Goal: Purchase product/service

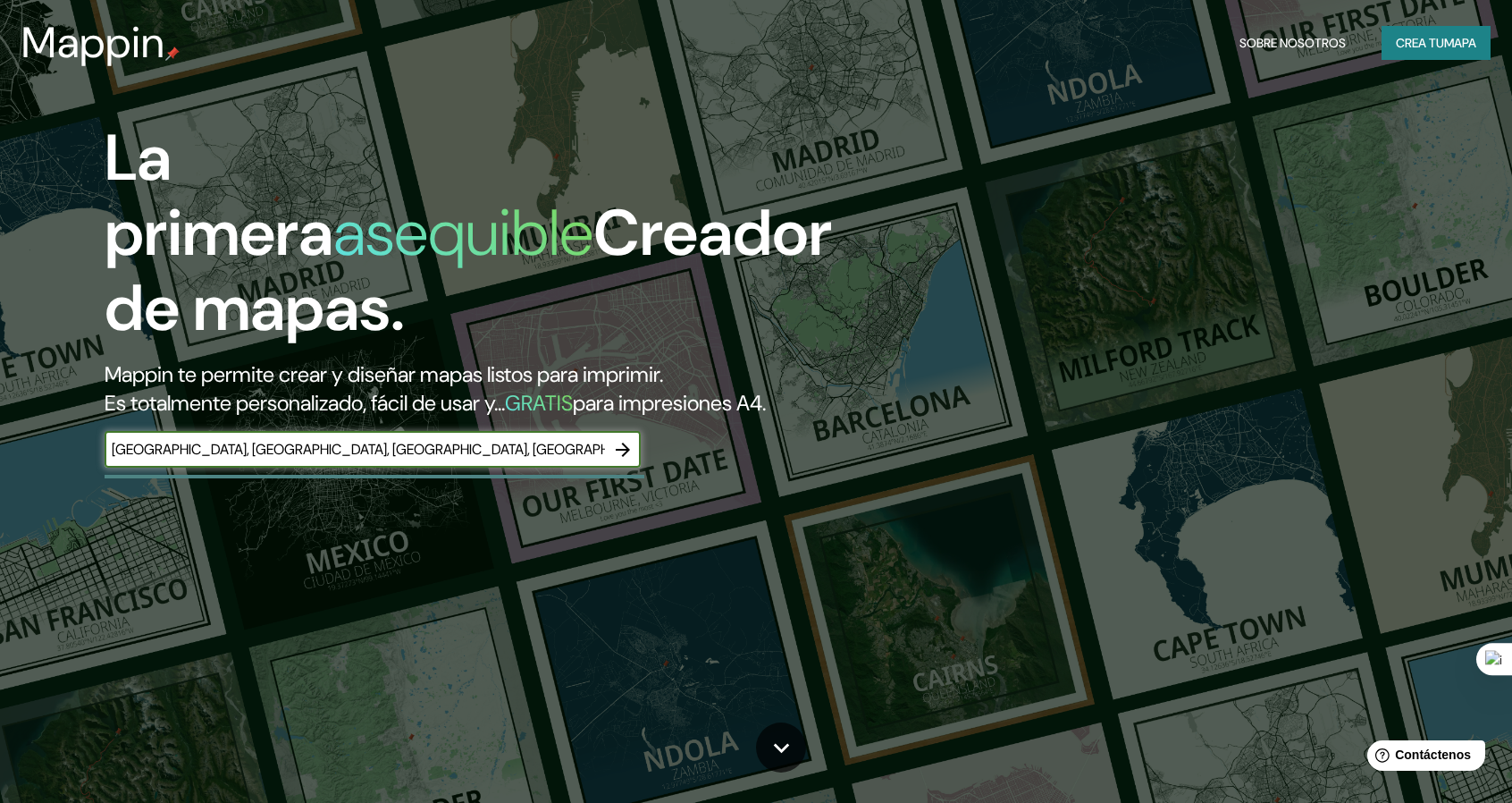
type input "[GEOGRAPHIC_DATA], [GEOGRAPHIC_DATA], [GEOGRAPHIC_DATA], [GEOGRAPHIC_DATA]"
click at [623, 444] on icon "button" at bounding box center [622, 449] width 15 height 15
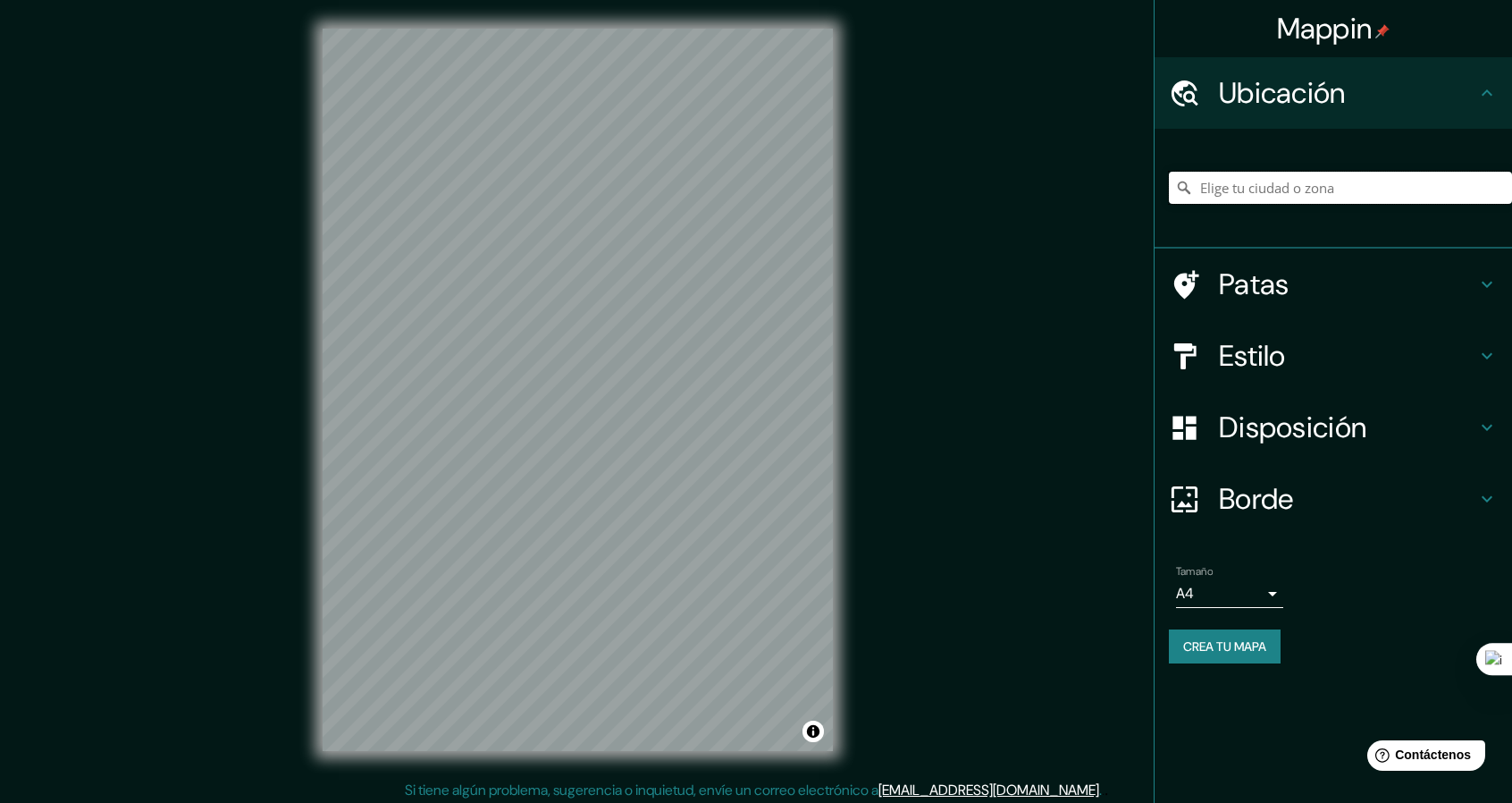
click at [1319, 193] on input "Elige tu ciudad o zona" at bounding box center [1340, 187] width 343 height 32
click at [1278, 98] on font "Ubicación" at bounding box center [1283, 93] width 127 height 37
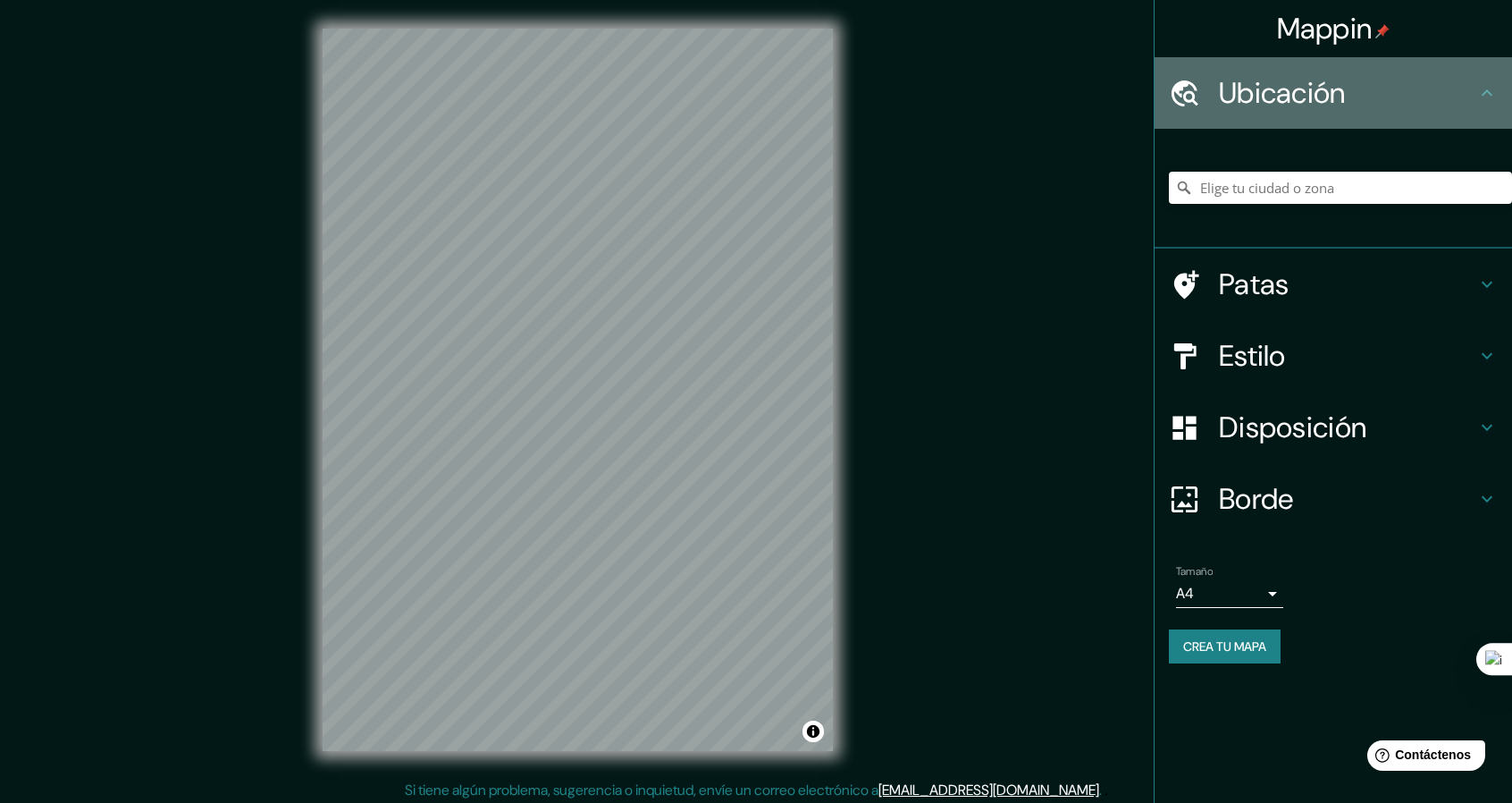
click at [1489, 91] on icon at bounding box center [1487, 93] width 21 height 21
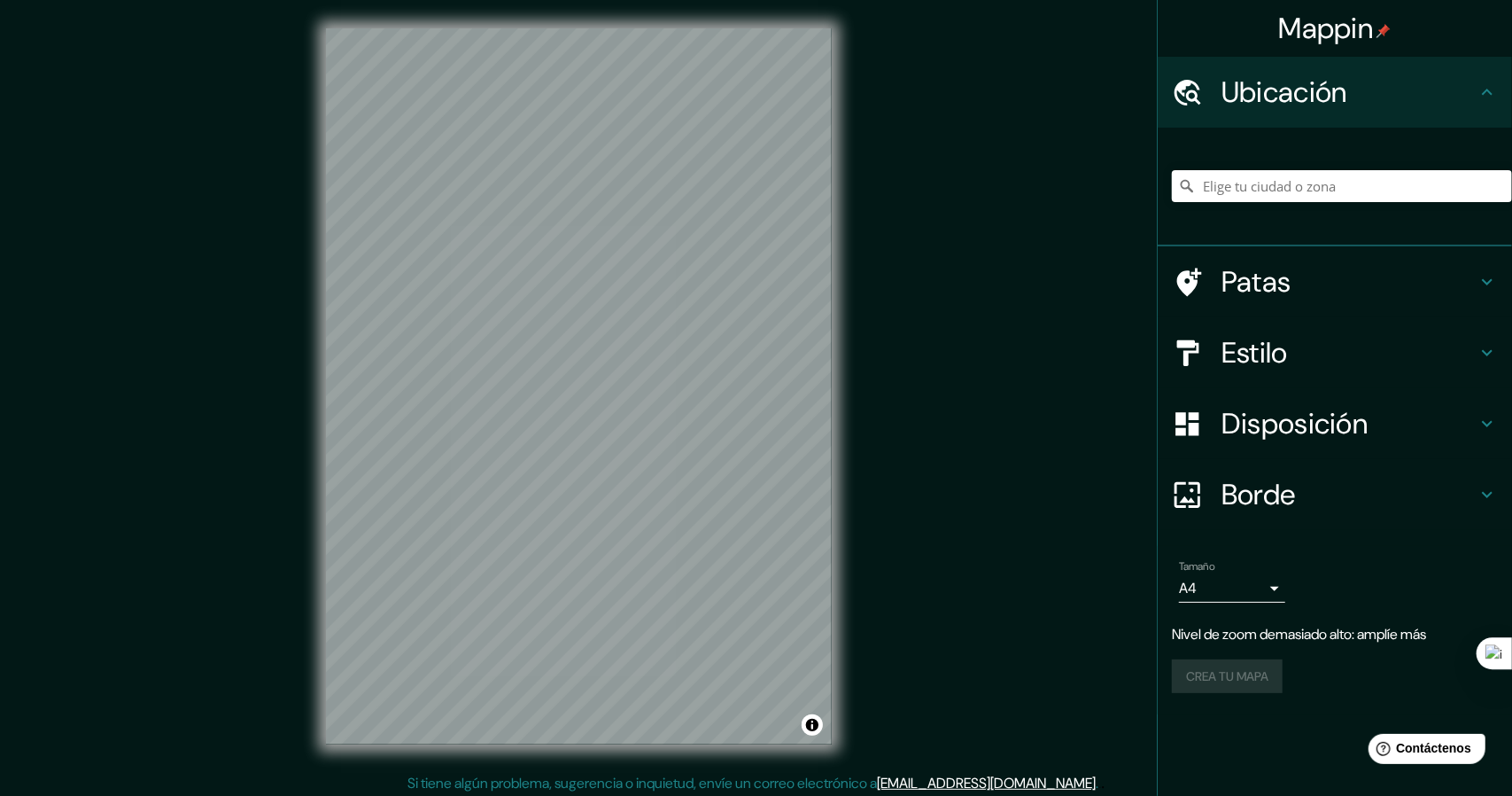
click at [1219, 598] on body "Mappin Ubicación Patas Estilo Disposición Borde Elige un borde. Consejo : puede…" at bounding box center [756, 398] width 1512 height 796
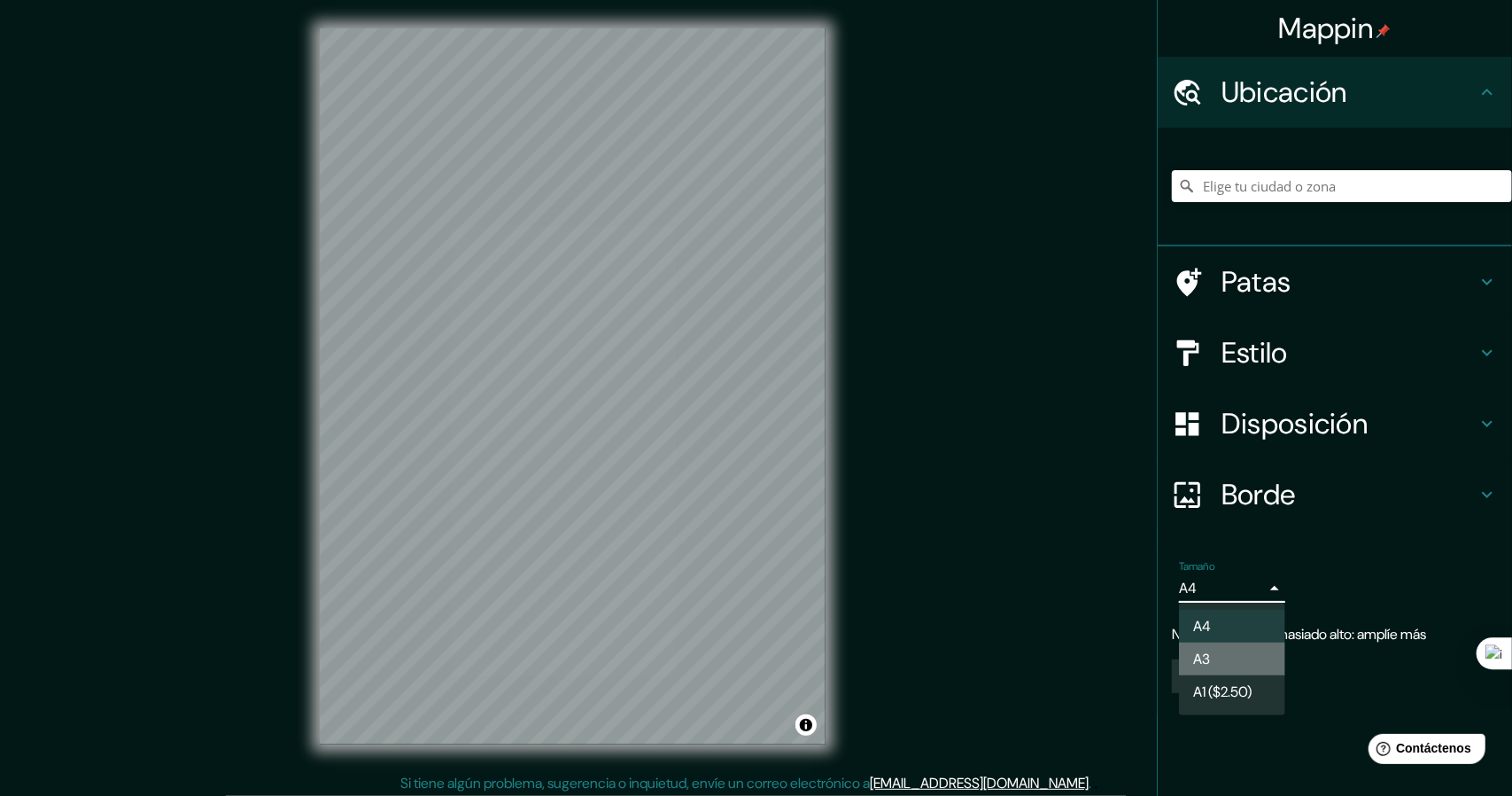
click at [1219, 656] on li "A3" at bounding box center [1232, 659] width 106 height 33
type input "a4"
